Goal: Information Seeking & Learning: Learn about a topic

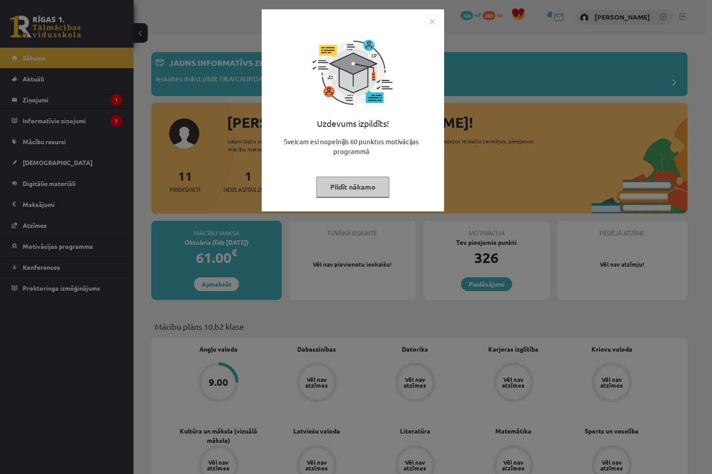
click at [373, 186] on button "Pildīt nākamo" at bounding box center [352, 187] width 73 height 20
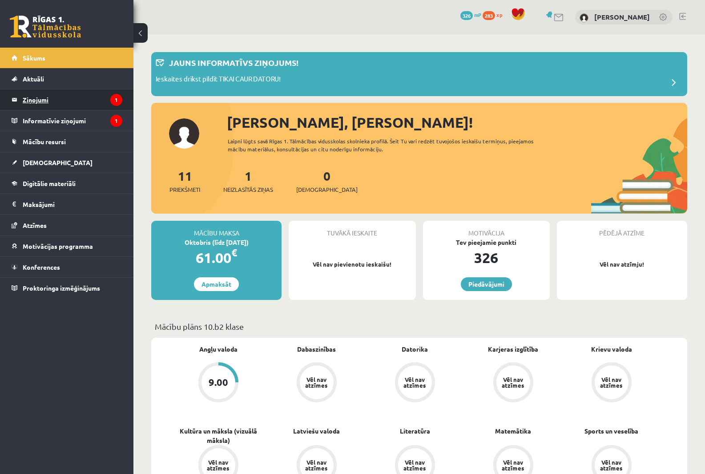
click at [57, 108] on legend "Ziņojumi 1" at bounding box center [73, 99] width 100 height 20
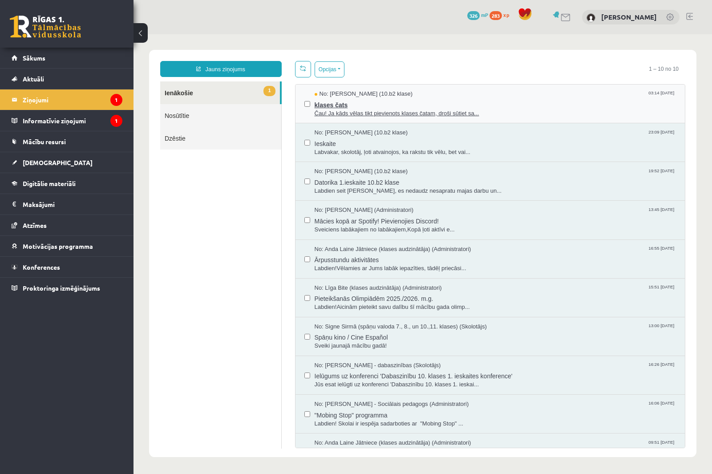
click at [376, 97] on span "No: Felicita Rimeika (10.b2 klase)" at bounding box center [363, 94] width 98 height 8
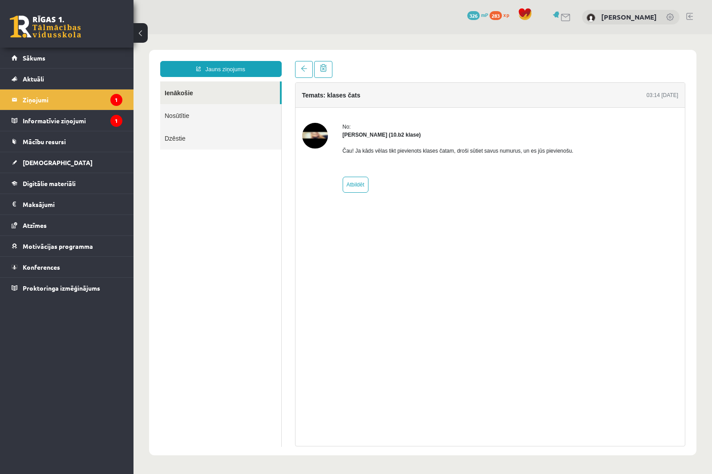
drag, startPoint x: 372, startPoint y: 136, endPoint x: 343, endPoint y: 135, distance: 28.9
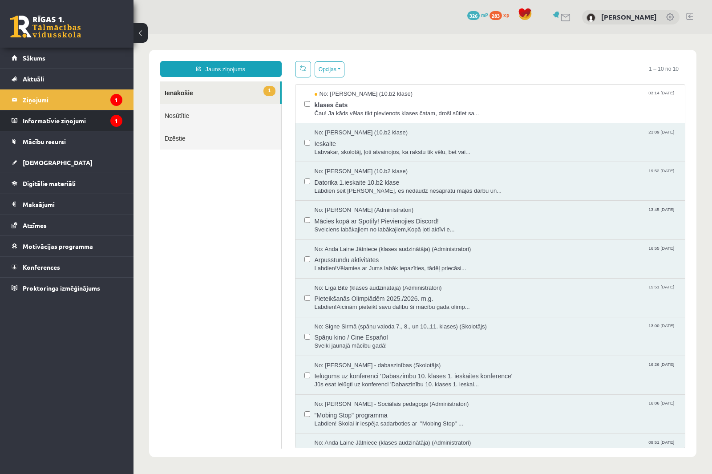
click at [71, 118] on legend "Informatīvie ziņojumi 1" at bounding box center [73, 120] width 100 height 20
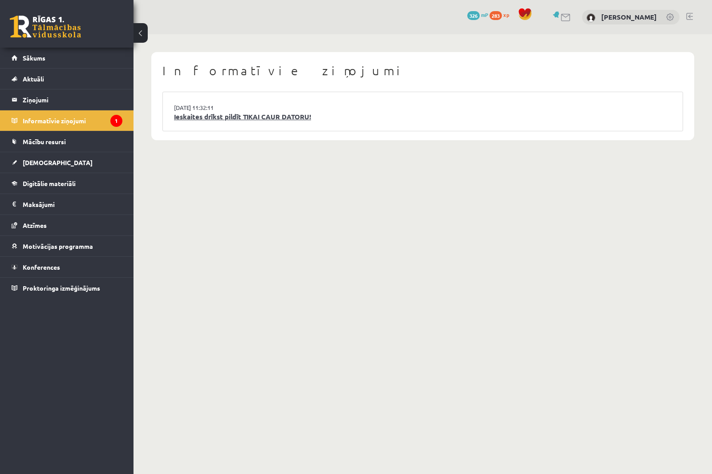
click at [209, 120] on link "Ieskaites drīkst pildīt TIKAI CAUR DATORU!" at bounding box center [422, 117] width 497 height 10
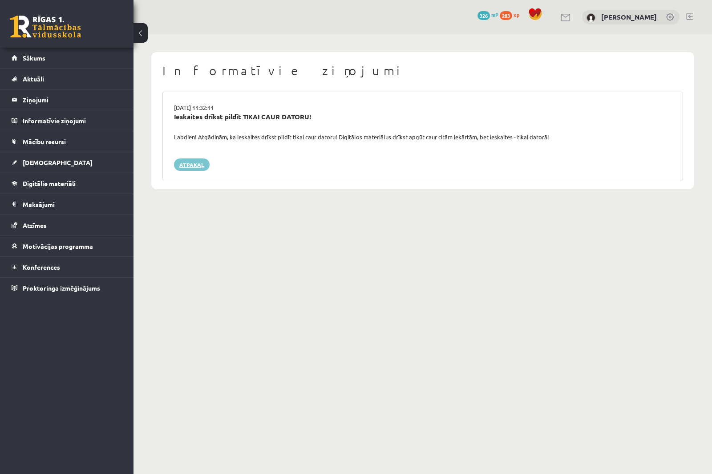
click at [197, 161] on link "Atpakaļ" at bounding box center [192, 164] width 36 height 12
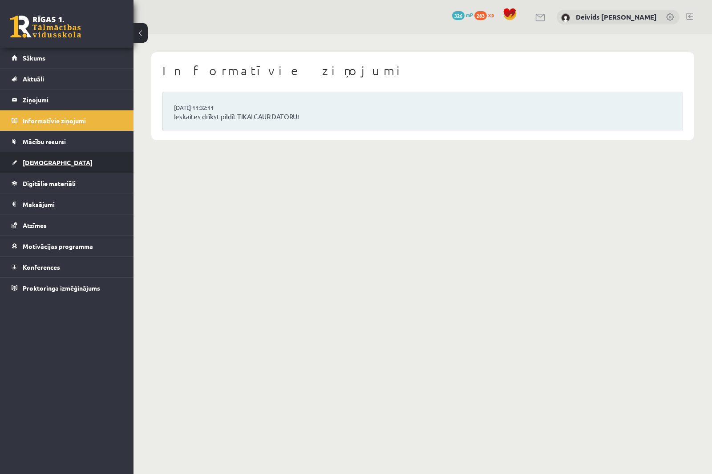
click at [62, 169] on link "[DEMOGRAPHIC_DATA]" at bounding box center [67, 162] width 111 height 20
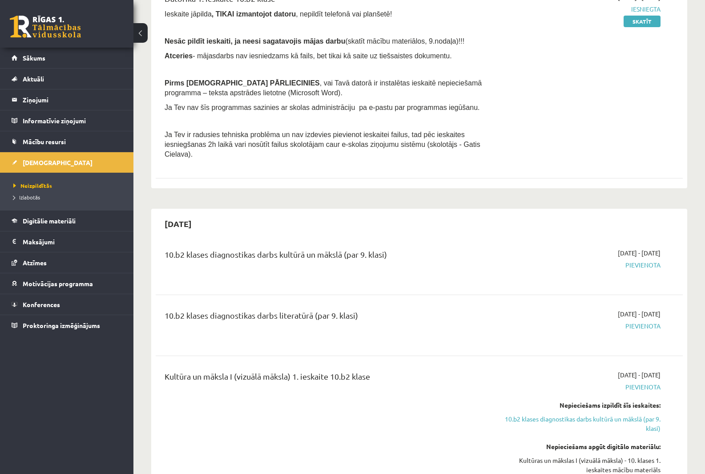
scroll to position [222, 0]
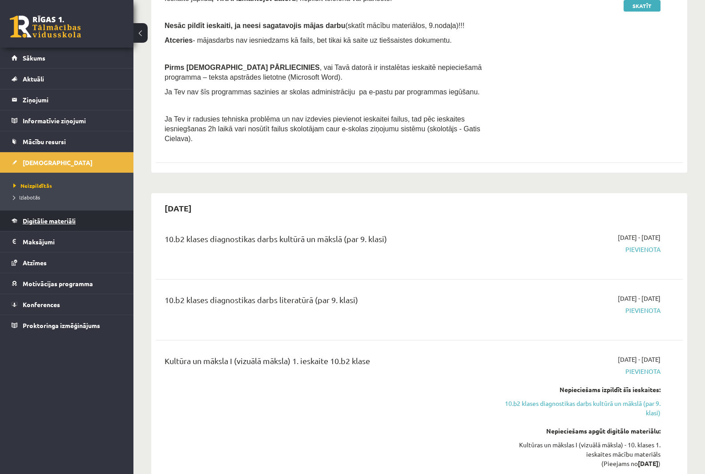
click at [33, 213] on link "Digitālie materiāli" at bounding box center [67, 220] width 111 height 20
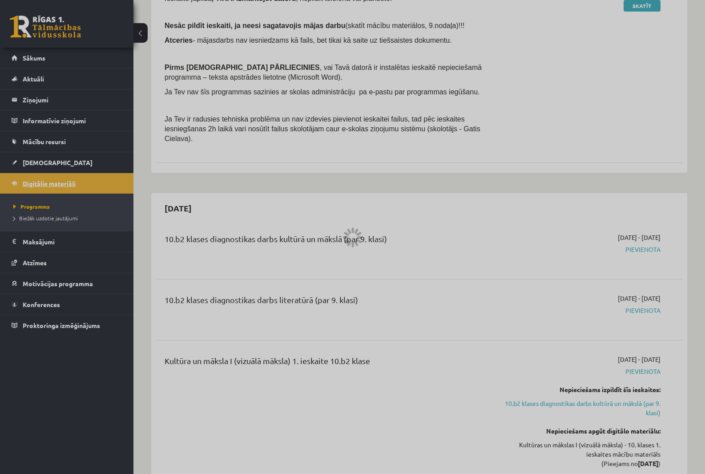
scroll to position [122, 0]
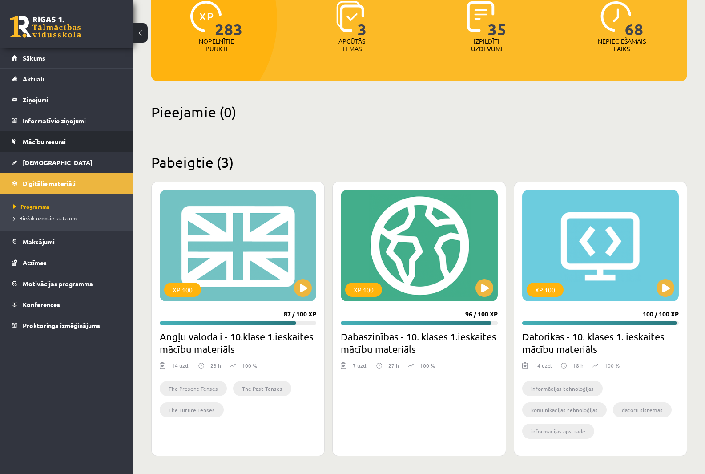
click at [28, 146] on link "Mācību resursi" at bounding box center [67, 141] width 111 height 20
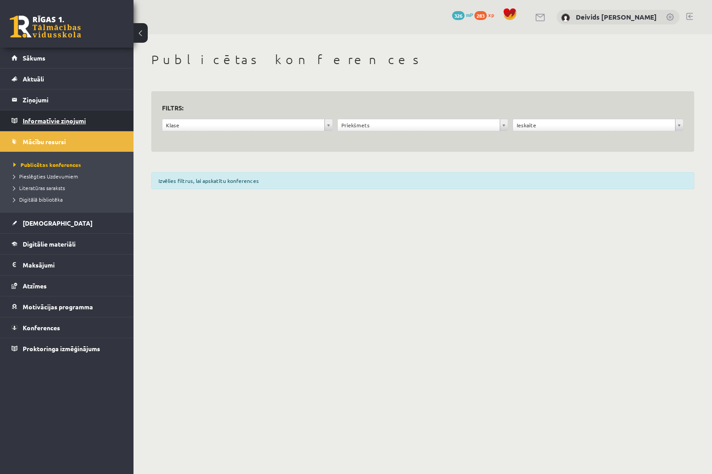
click at [37, 125] on legend "Informatīvie ziņojumi 0" at bounding box center [73, 120] width 100 height 20
